Goal: Find specific page/section: Find specific page/section

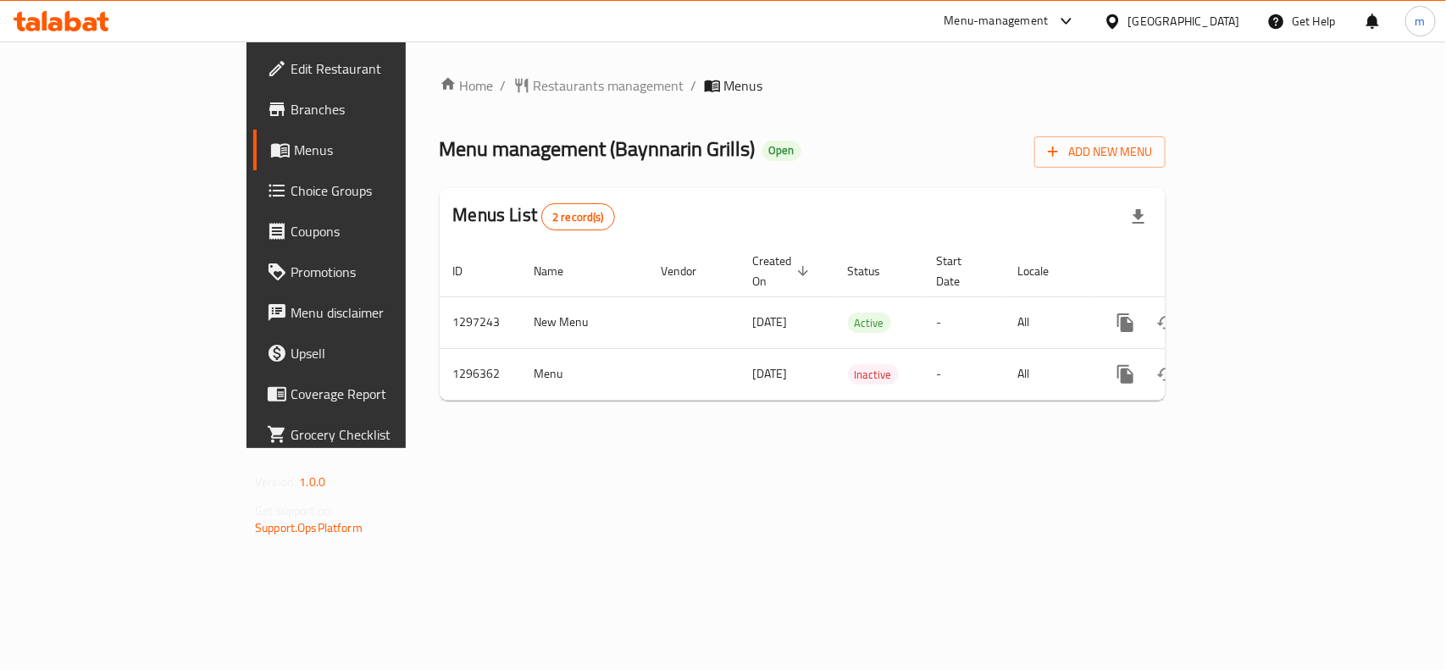
click at [1199, 15] on div "United Arab Emirates" at bounding box center [1184, 21] width 112 height 19
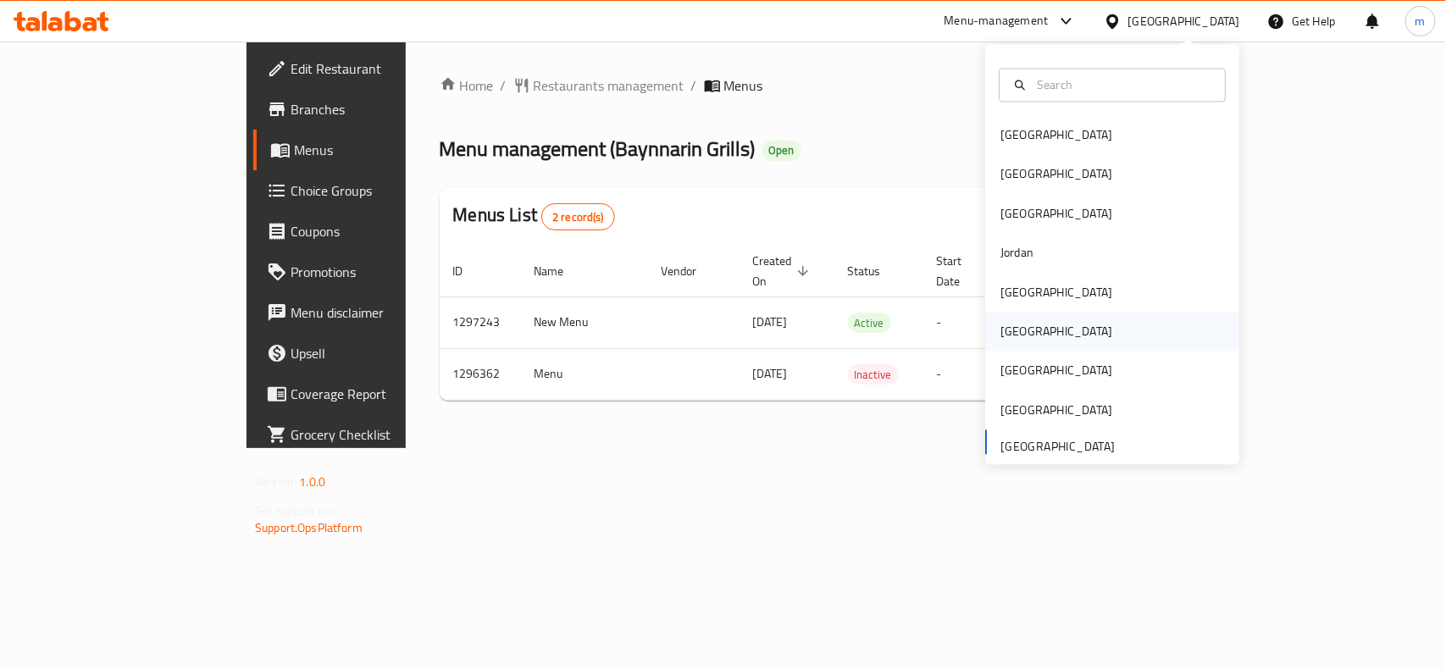
click at [1010, 331] on div "Oman" at bounding box center [1056, 332] width 112 height 19
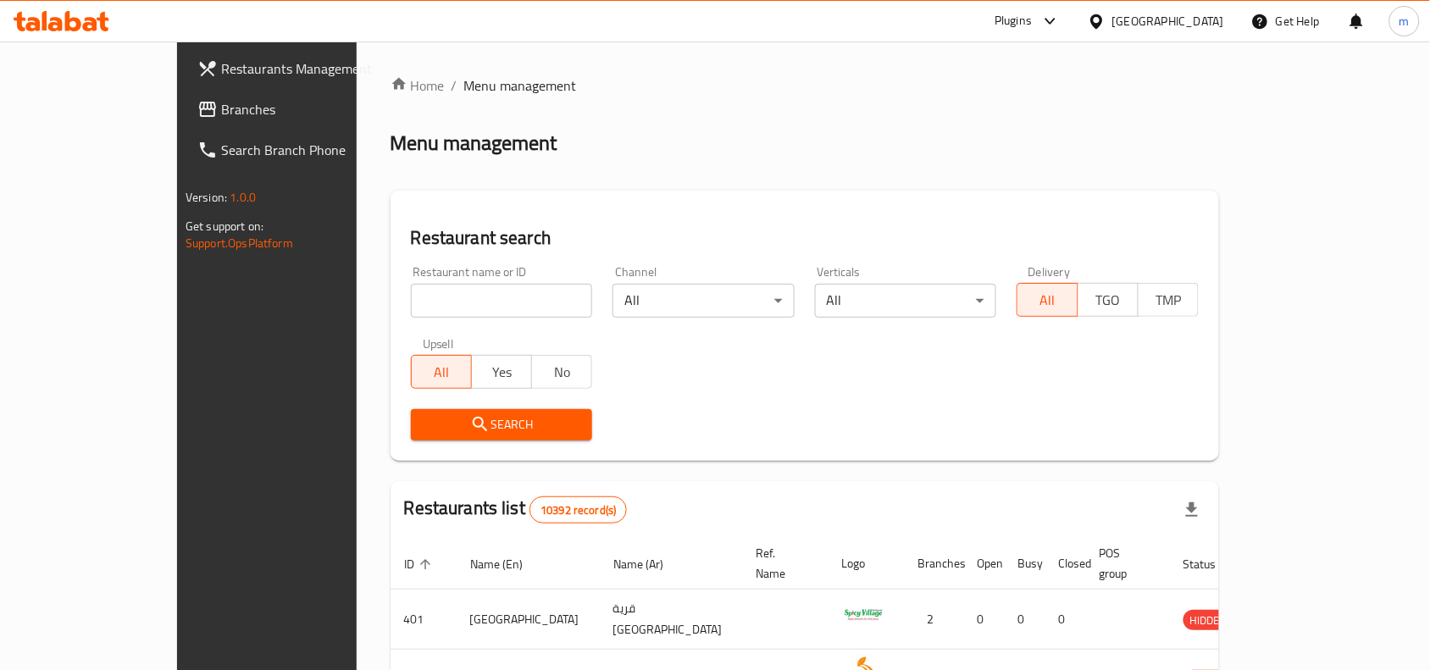
click at [184, 90] on link "Branches" at bounding box center [300, 109] width 232 height 41
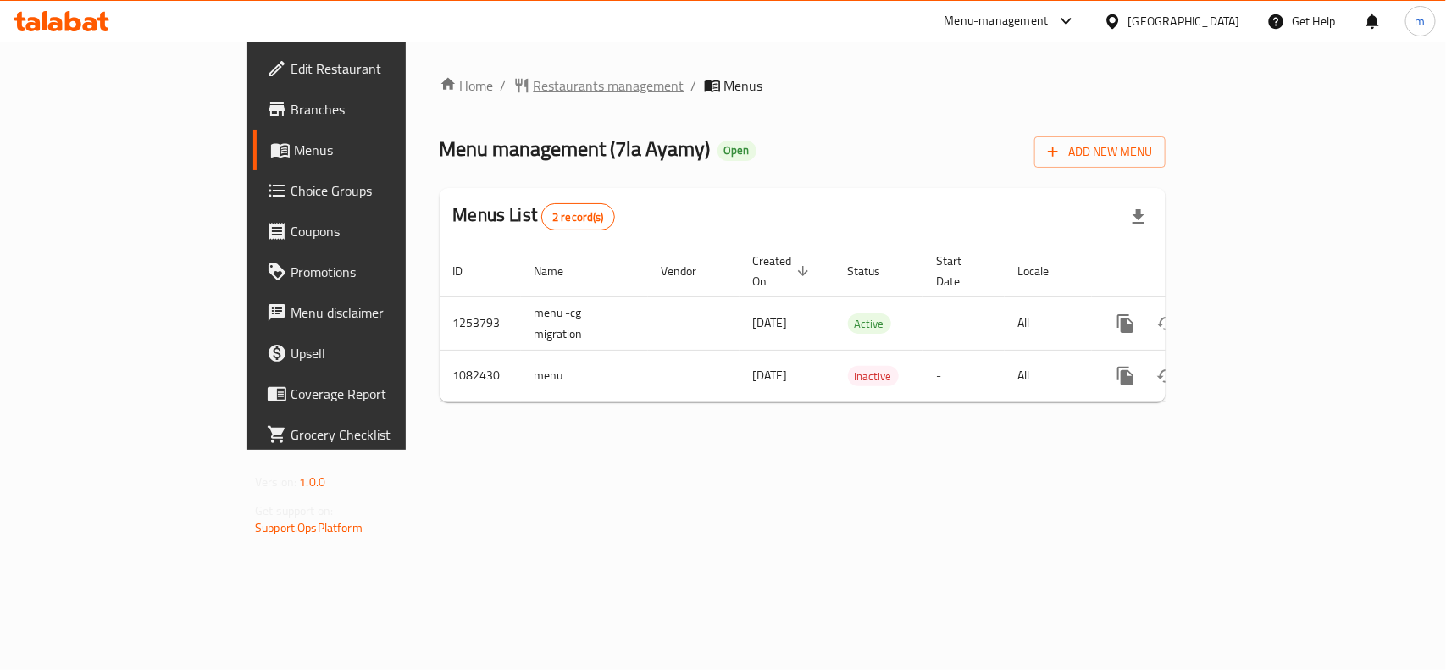
click at [534, 94] on span "Restaurants management" at bounding box center [609, 85] width 151 height 20
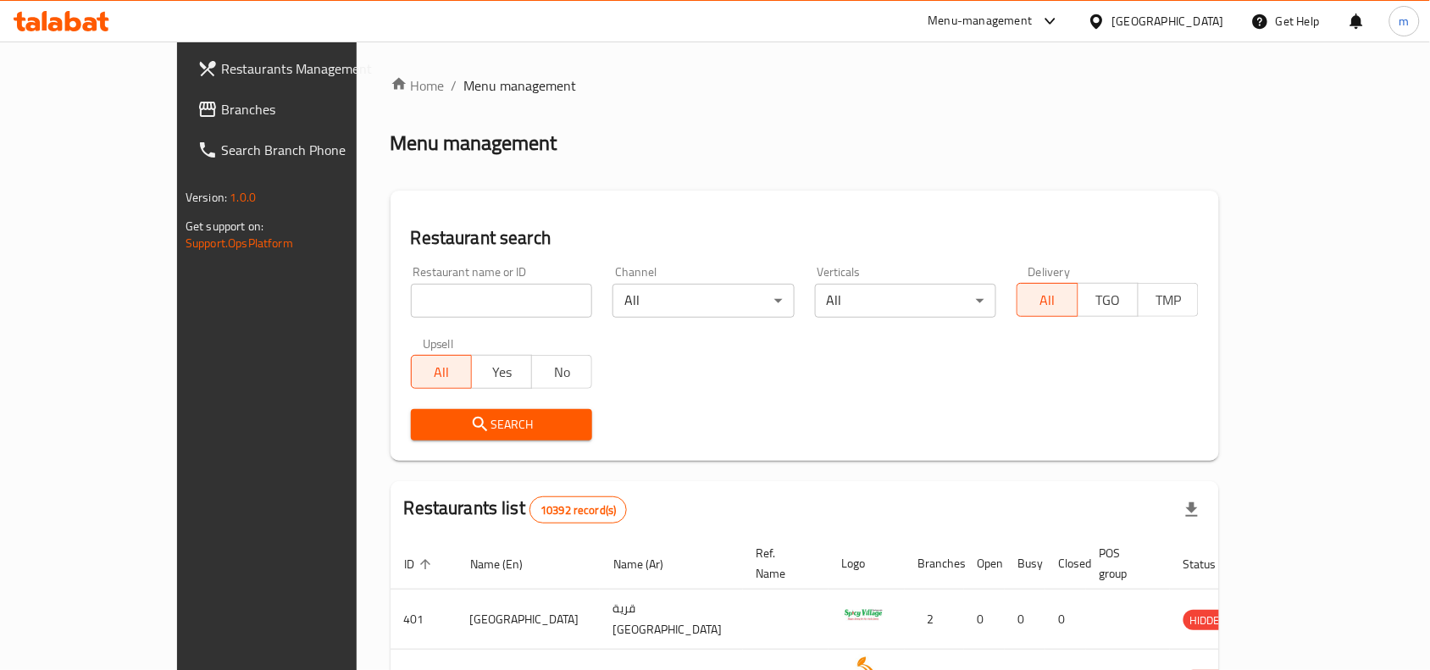
click at [411, 293] on input "search" at bounding box center [502, 301] width 182 height 34
paste input "664322"
type input "664322"
click button "Search" at bounding box center [502, 424] width 182 height 31
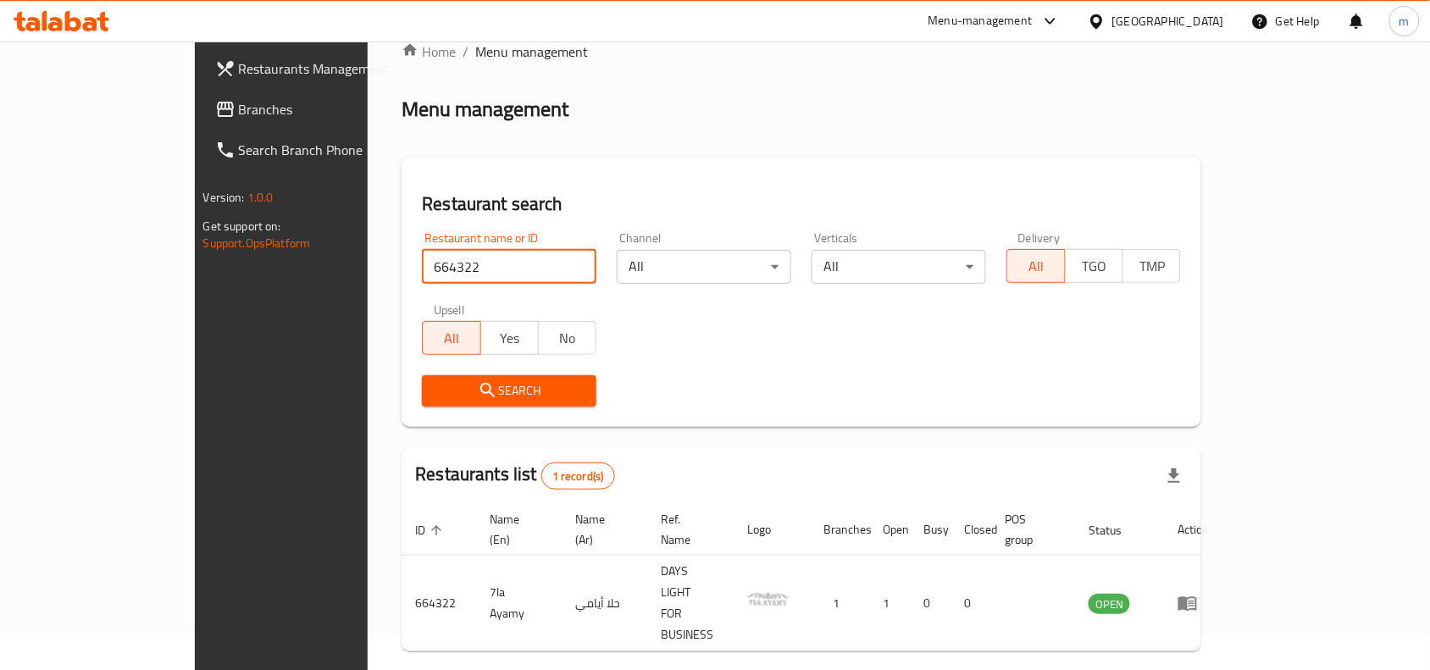
scroll to position [53, 0]
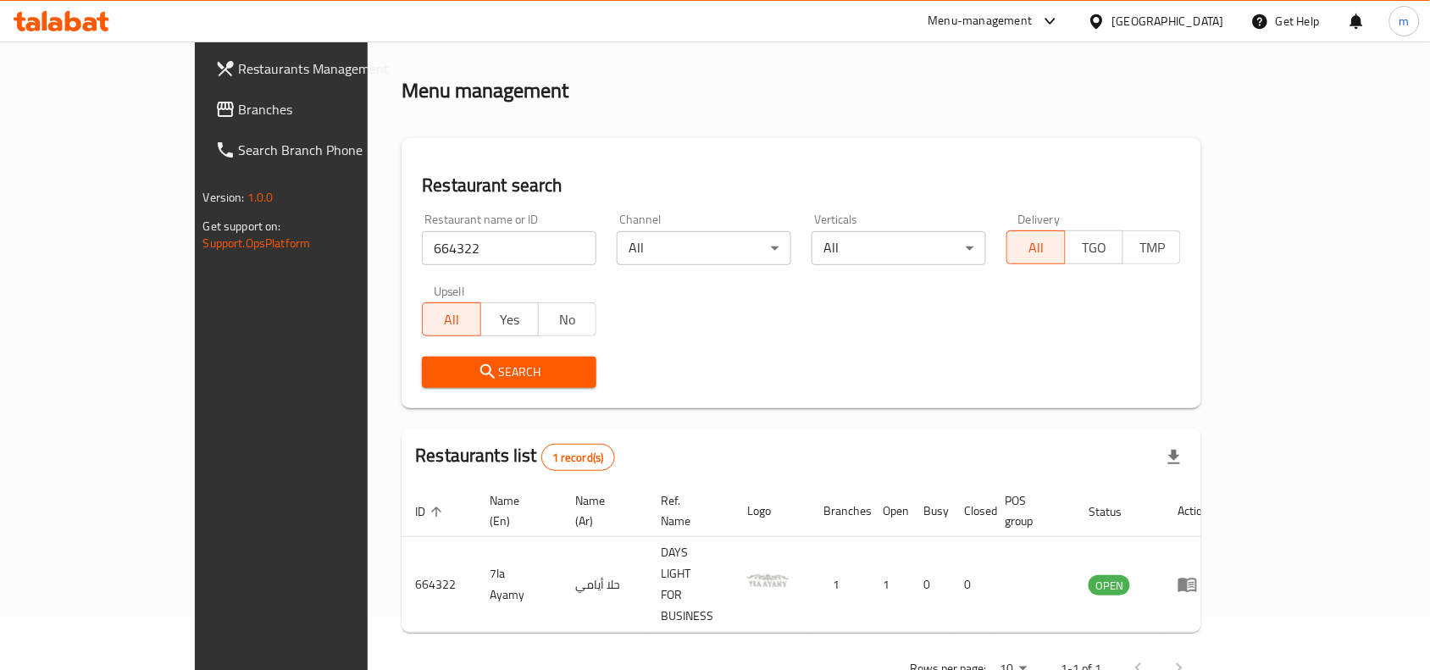
click at [1105, 25] on icon at bounding box center [1097, 22] width 18 height 18
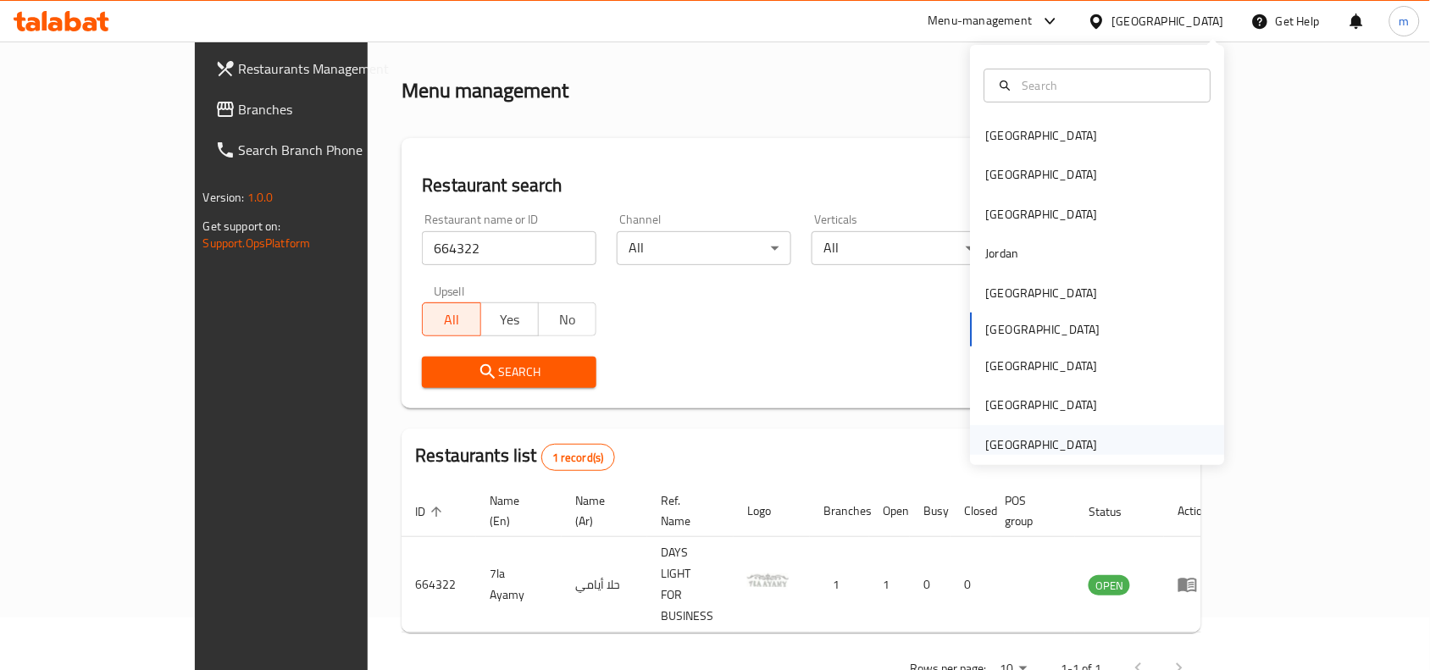
click at [1067, 451] on div "[GEOGRAPHIC_DATA]" at bounding box center [1042, 444] width 112 height 19
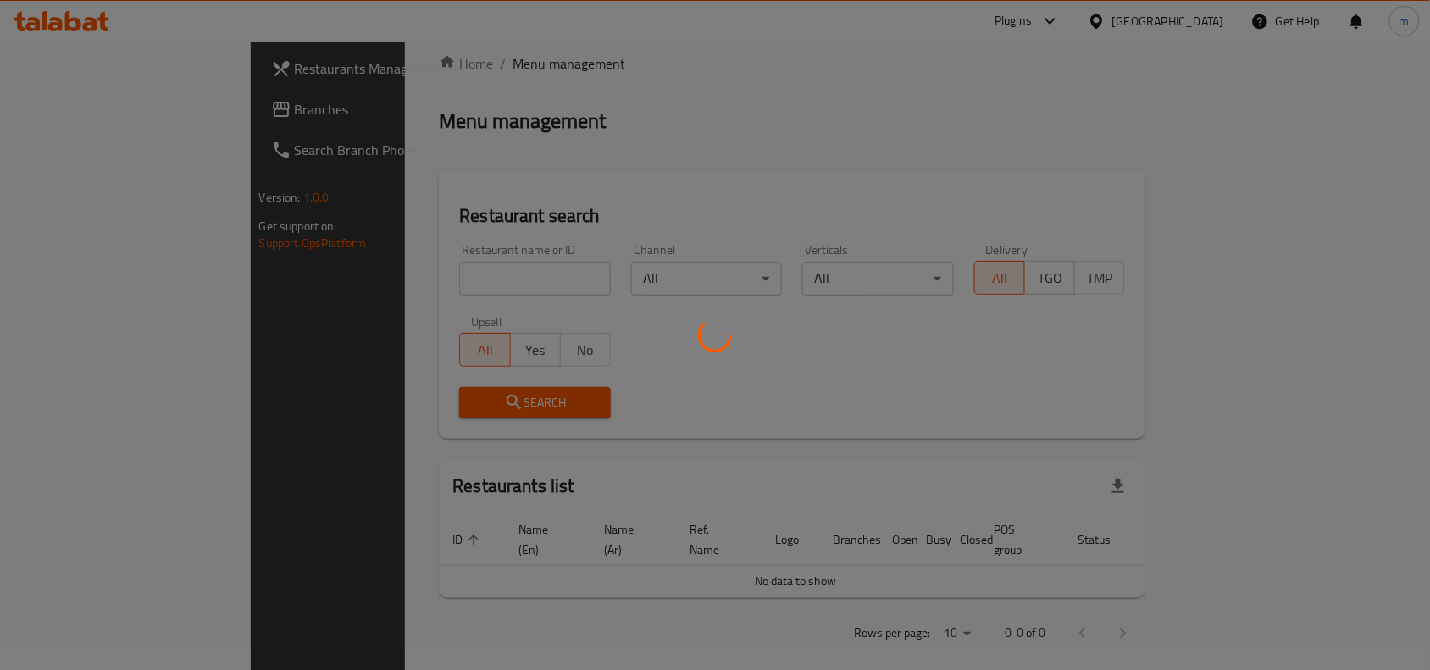
scroll to position [53, 0]
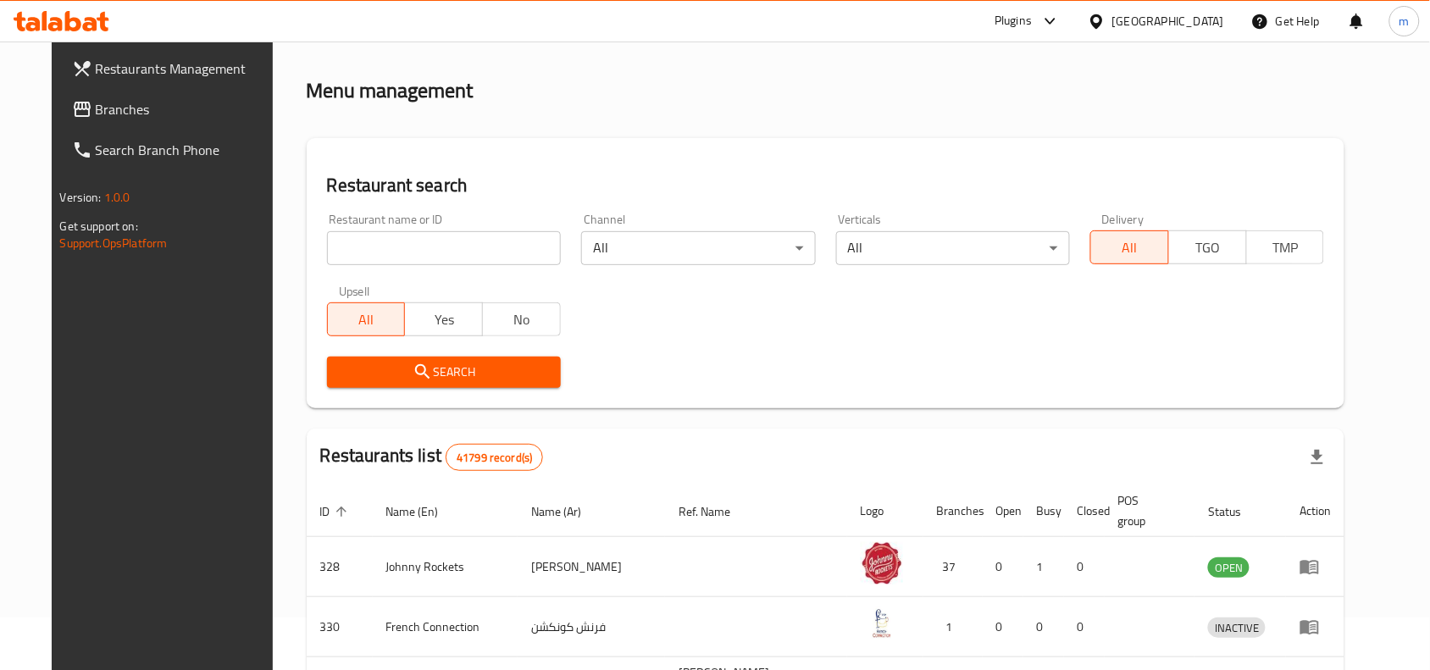
drag, startPoint x: 90, startPoint y: 95, endPoint x: 62, endPoint y: 99, distance: 28.3
click at [90, 97] on link "Branches" at bounding box center [174, 109] width 232 height 41
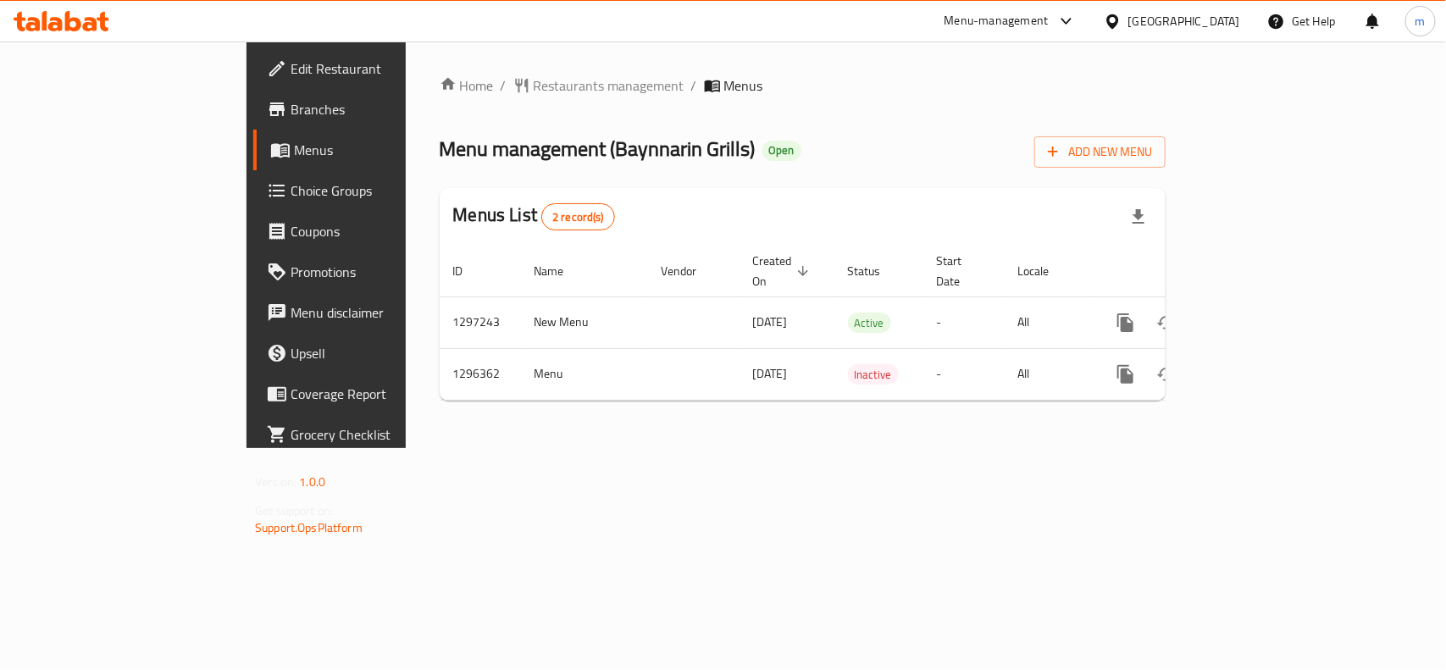
click at [1182, 8] on div "[GEOGRAPHIC_DATA]" at bounding box center [1171, 21] width 163 height 41
click at [1139, 23] on div "[GEOGRAPHIC_DATA]" at bounding box center [1184, 21] width 112 height 19
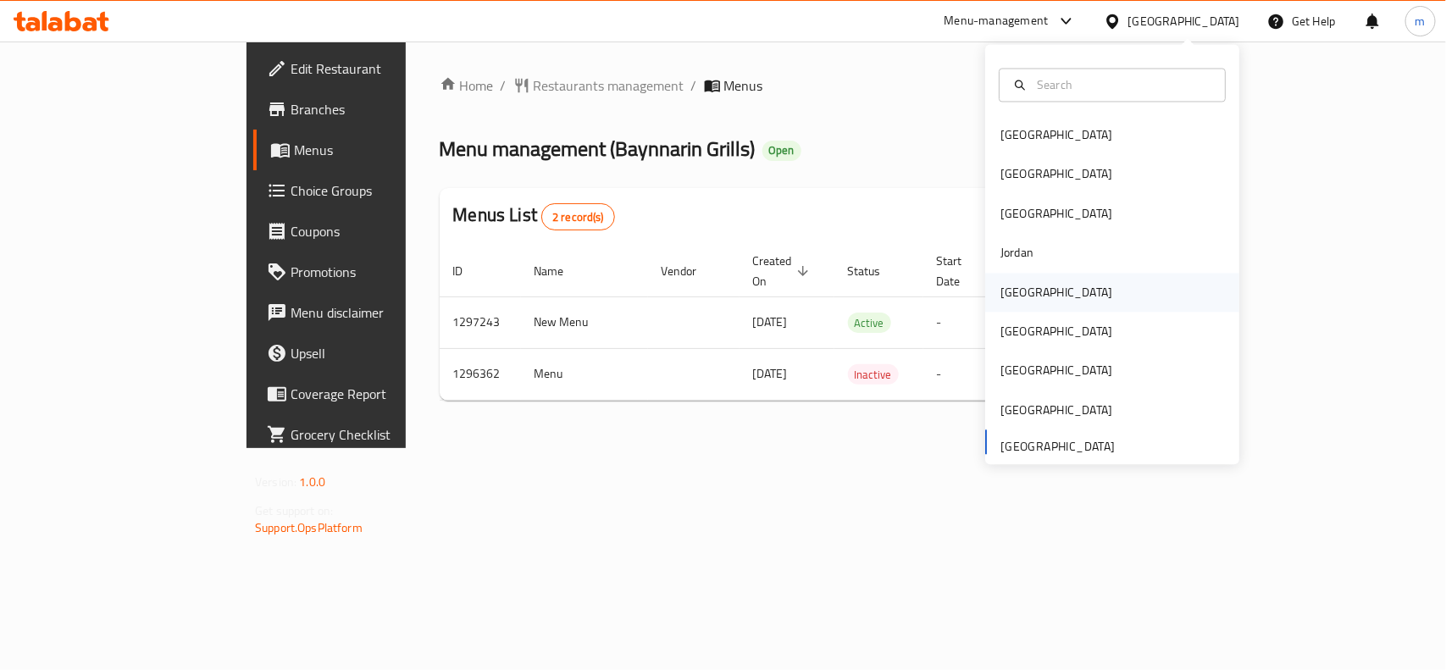
click at [1009, 297] on div "[GEOGRAPHIC_DATA]" at bounding box center [1056, 292] width 112 height 19
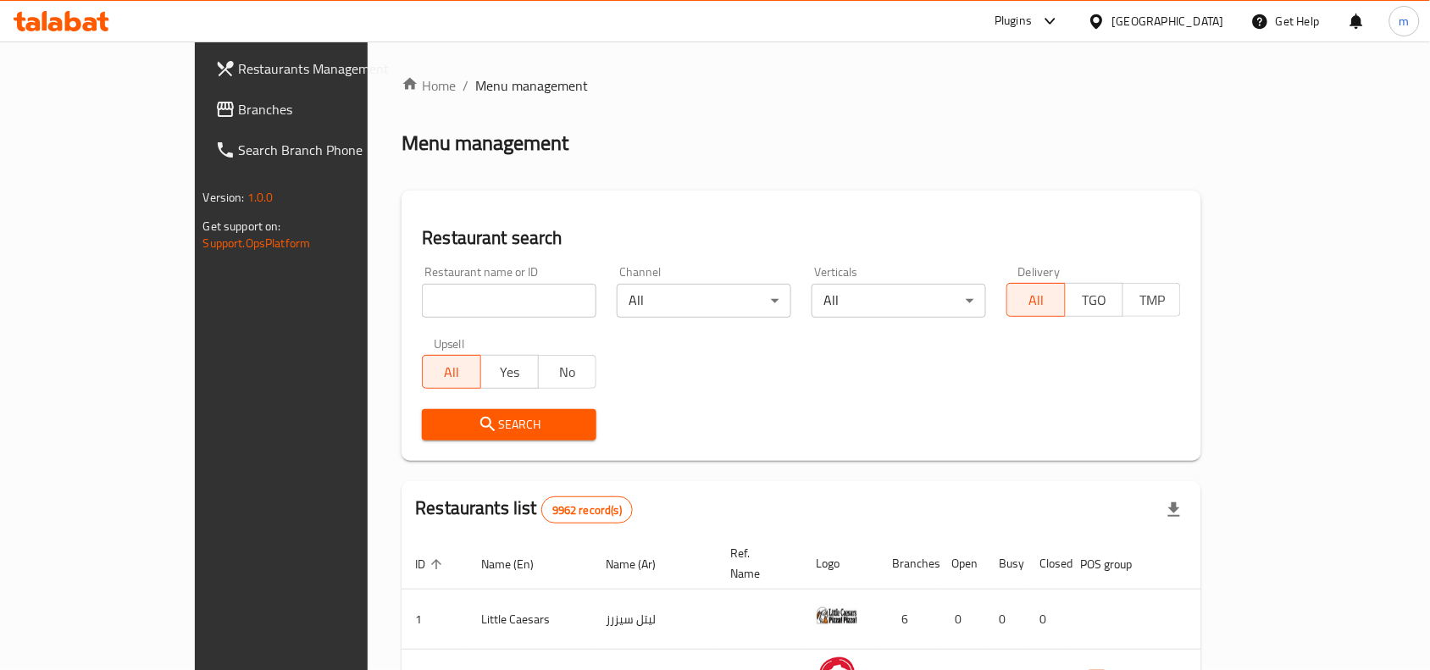
drag, startPoint x: 82, startPoint y: 95, endPoint x: 68, endPoint y: 99, distance: 15.0
click at [202, 95] on link "Branches" at bounding box center [318, 109] width 232 height 41
